Goal: Entertainment & Leisure: Consume media (video, audio)

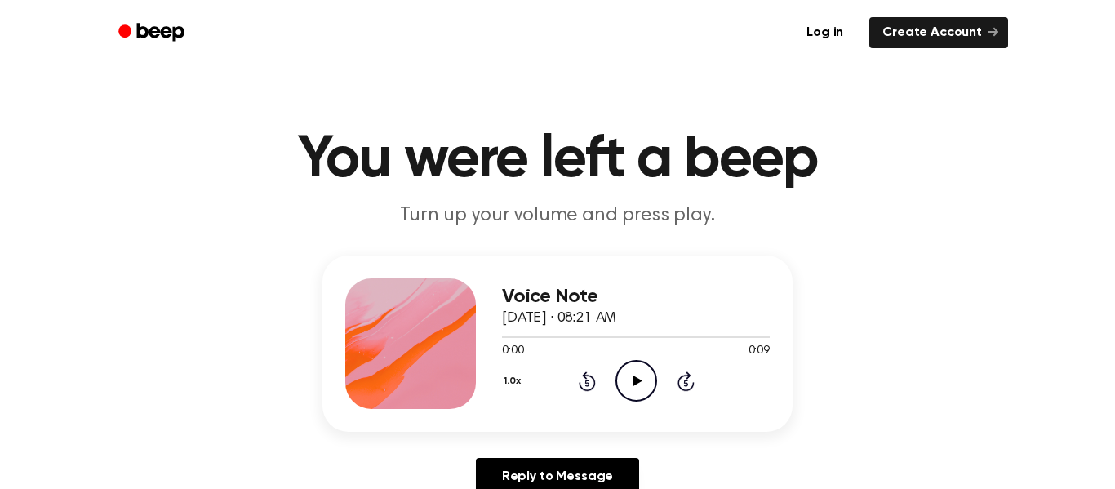
click at [632, 378] on icon "Play Audio" at bounding box center [636, 381] width 42 height 42
click at [640, 388] on icon "Play Audio" at bounding box center [636, 381] width 42 height 42
click at [642, 376] on icon "Play Audio" at bounding box center [636, 381] width 42 height 42
click at [636, 384] on icon at bounding box center [637, 380] width 9 height 11
